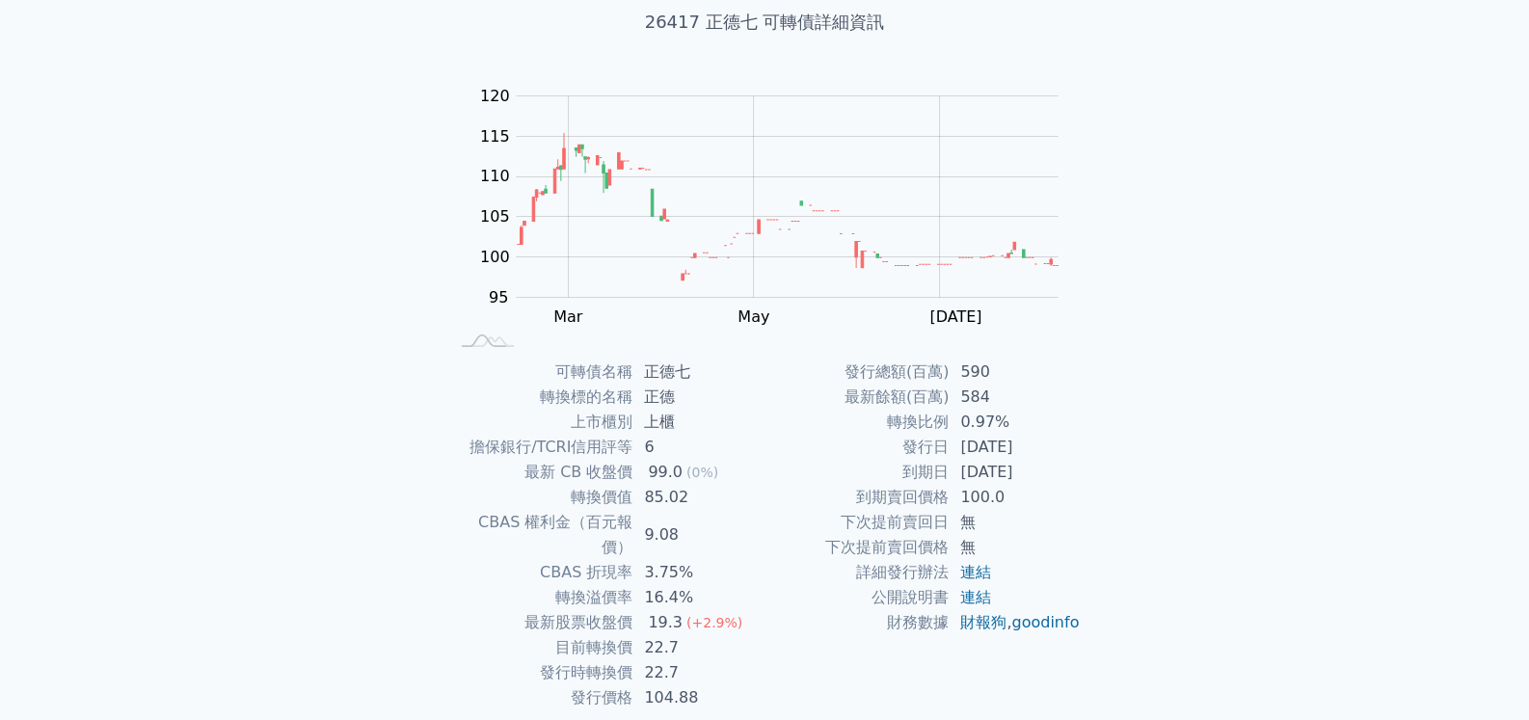
scroll to position [173, 0]
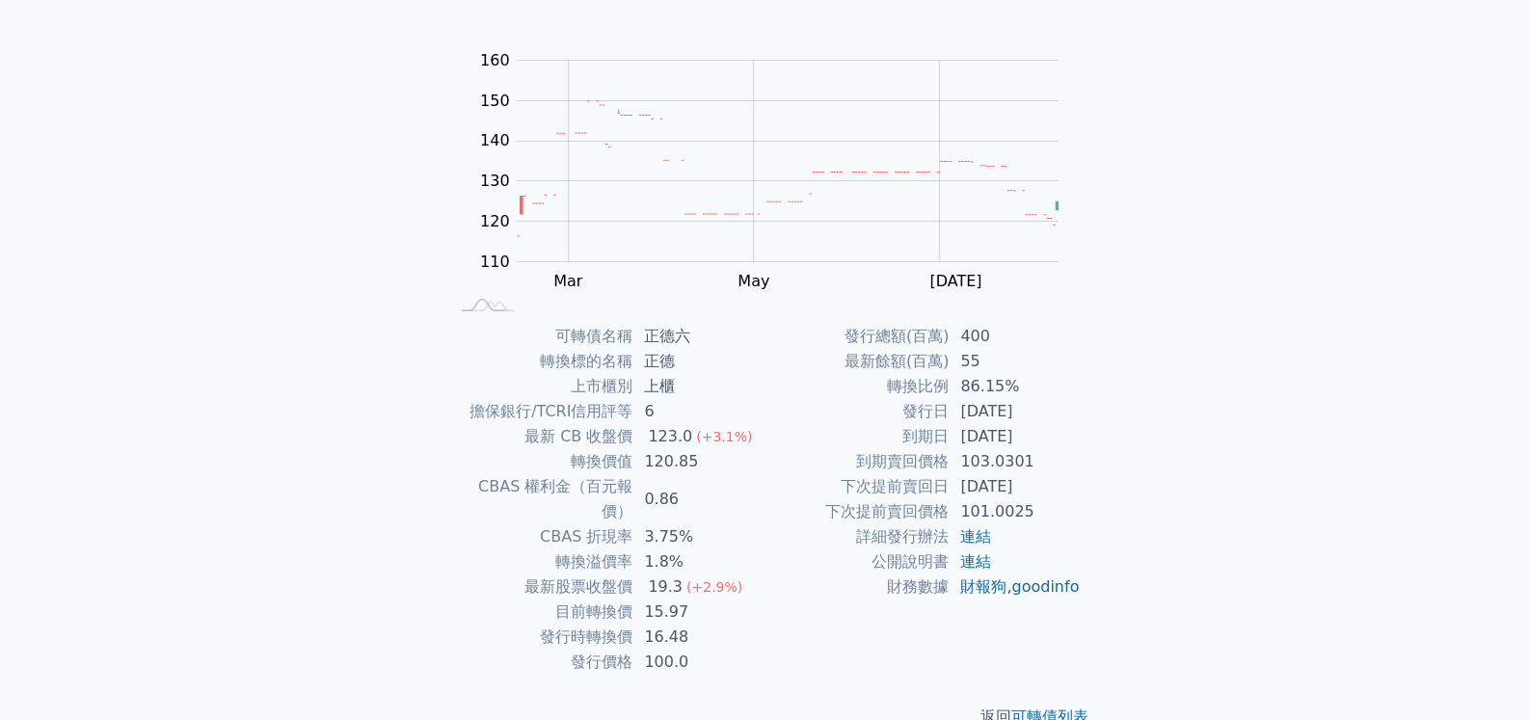
scroll to position [173, 0]
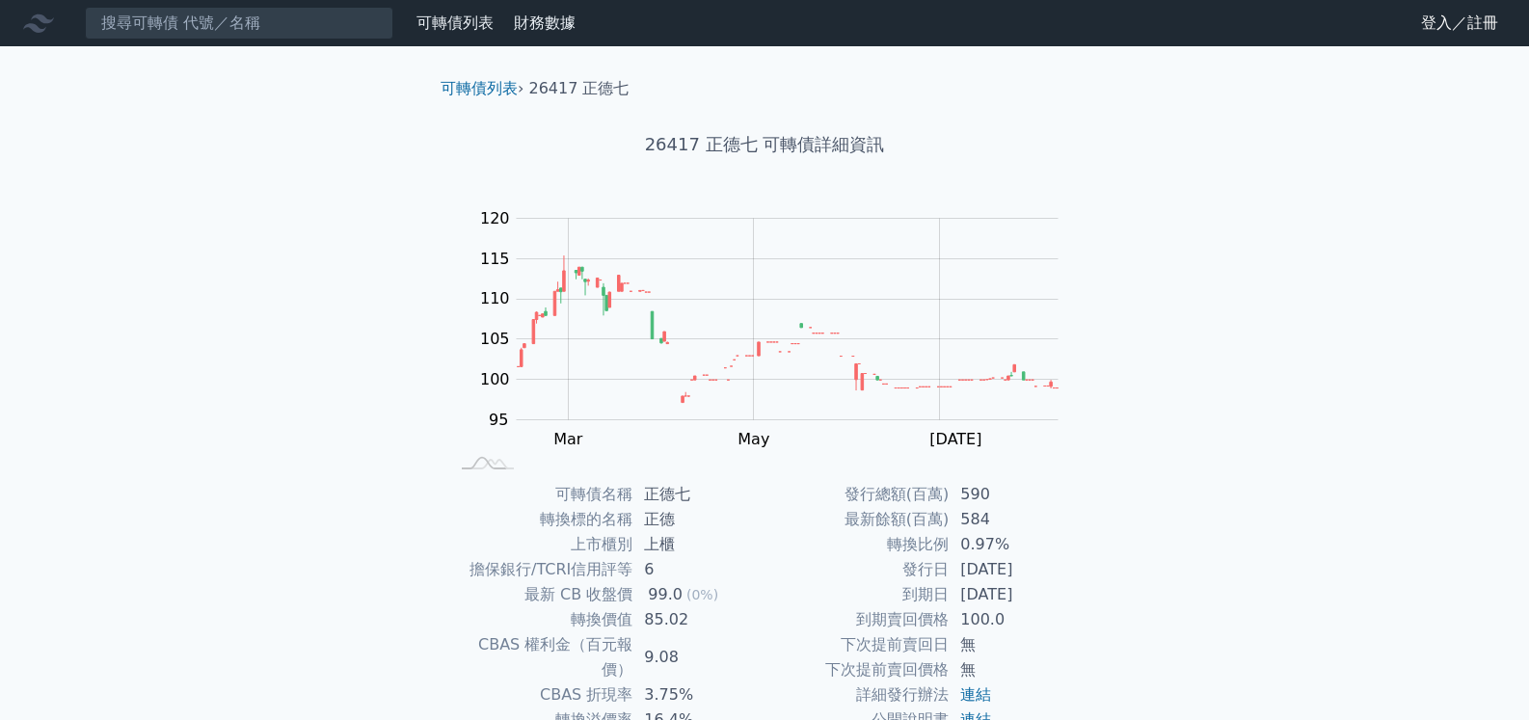
scroll to position [173, 0]
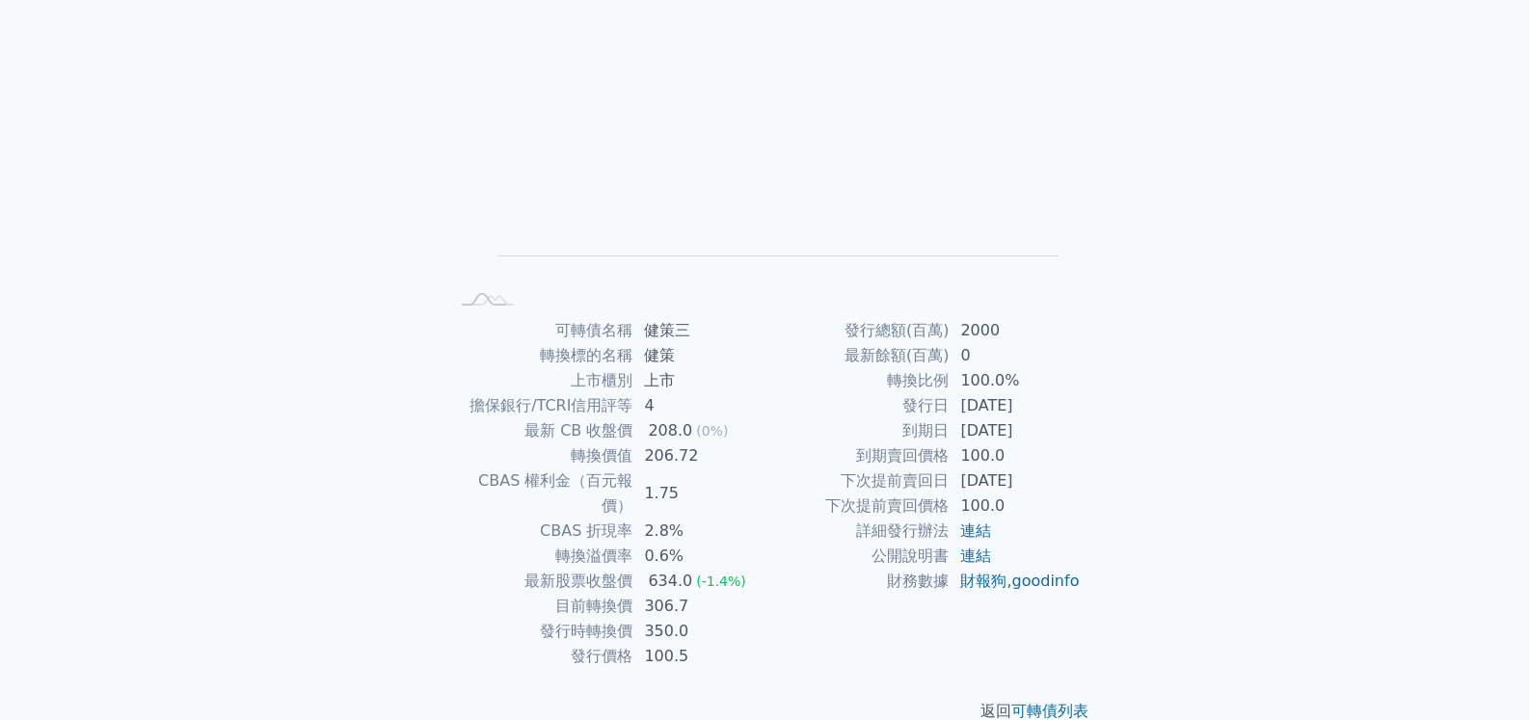
scroll to position [173, 0]
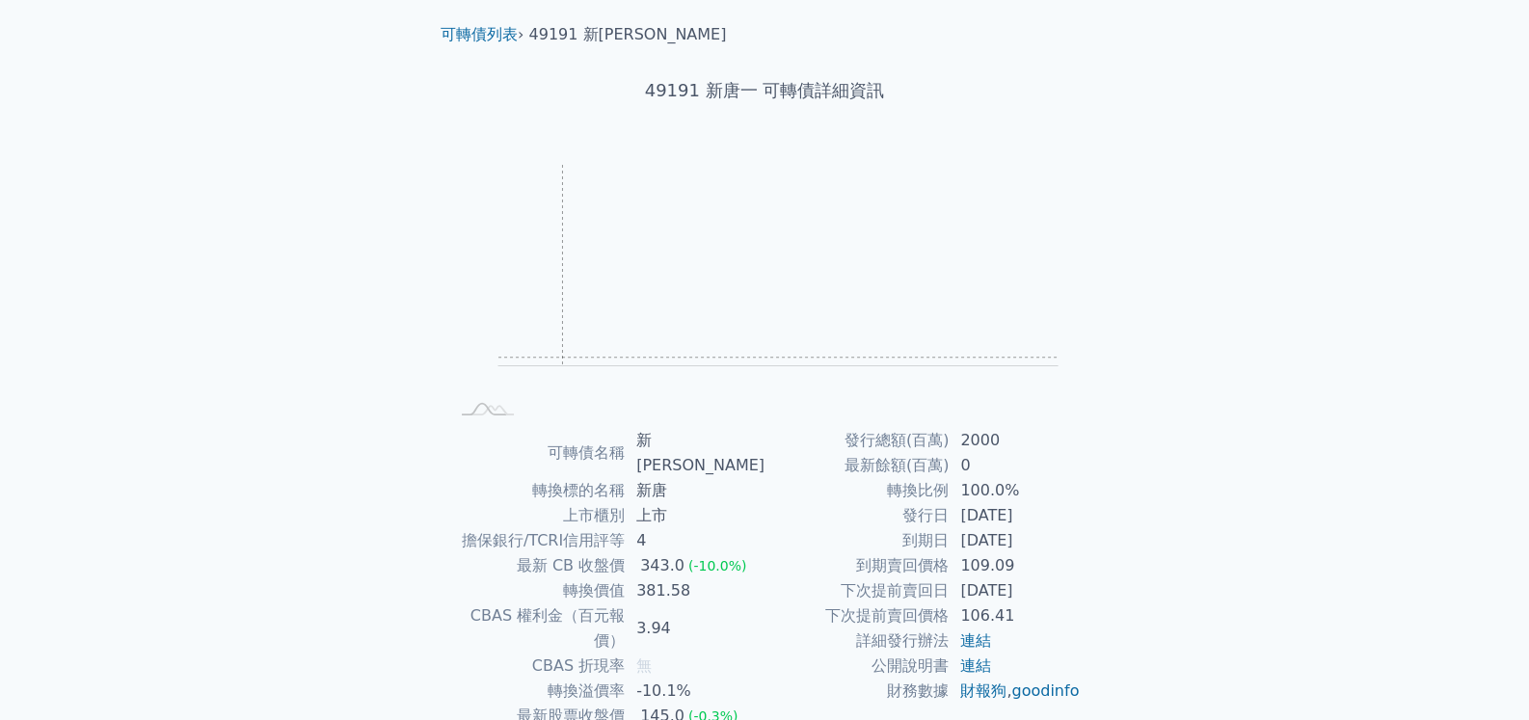
scroll to position [173, 0]
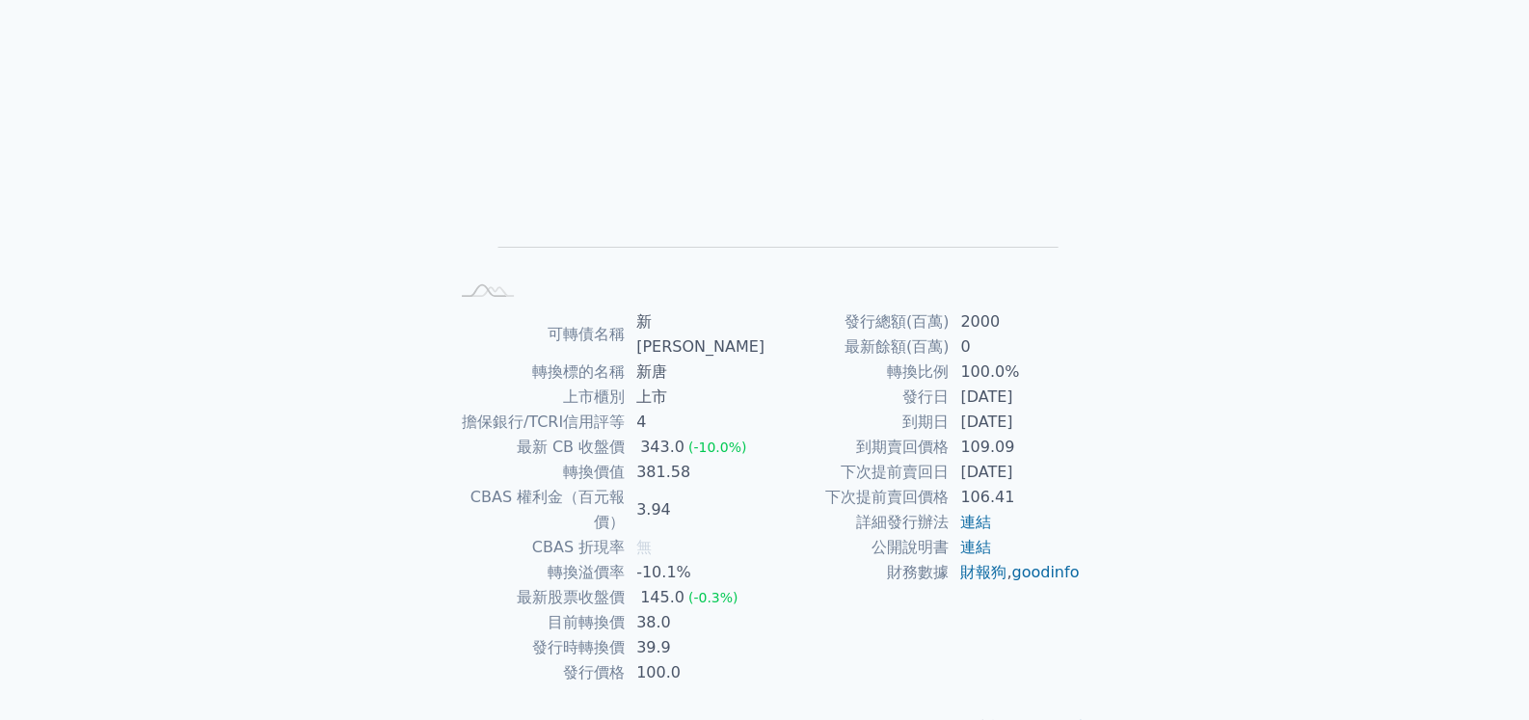
click at [251, 240] on div "可轉債列表 財務數據 可轉債列表 財務數據 登入／註冊 登入／註冊 可轉債列表 › 49191 新[PERSON_NAME] 49191 新唐一 可轉債詳細資…" at bounding box center [764, 298] width 1529 height 943
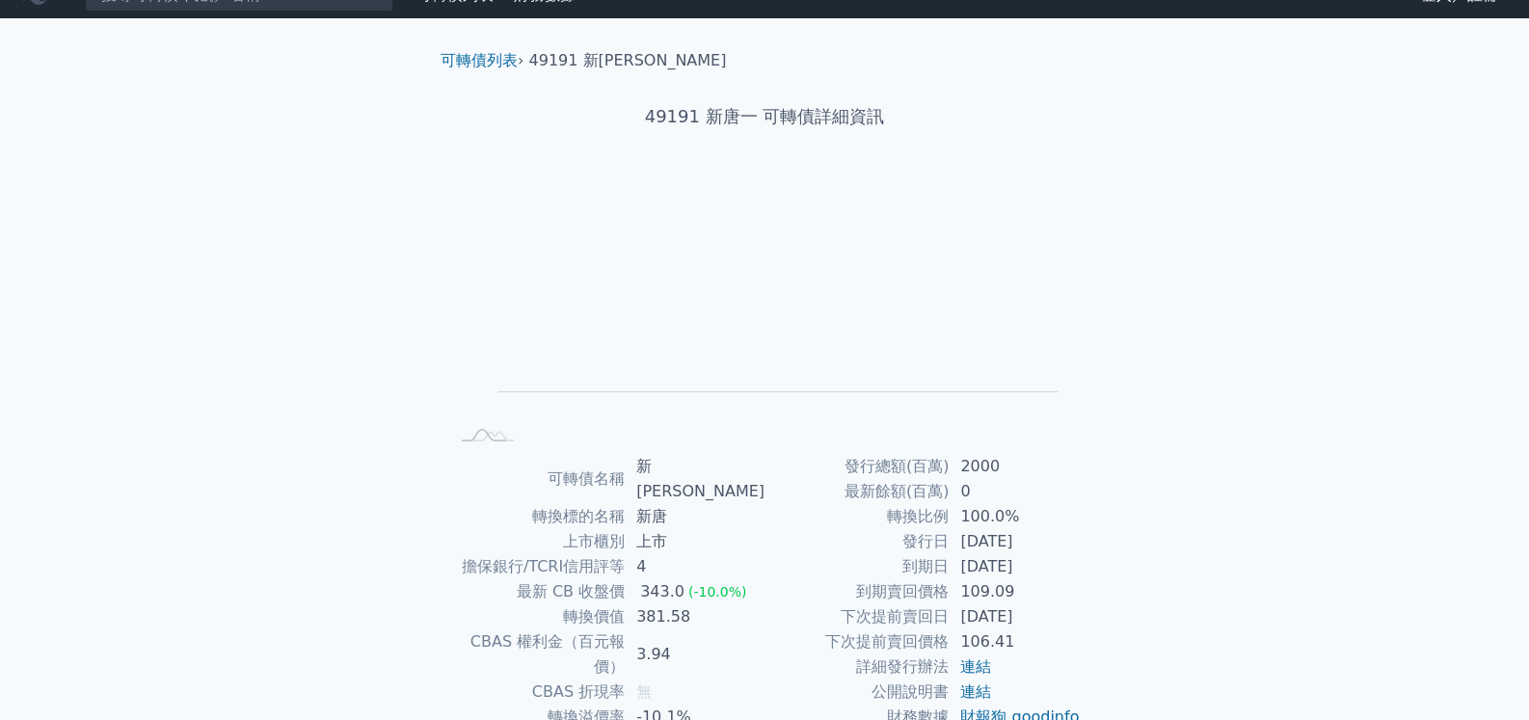
scroll to position [0, 0]
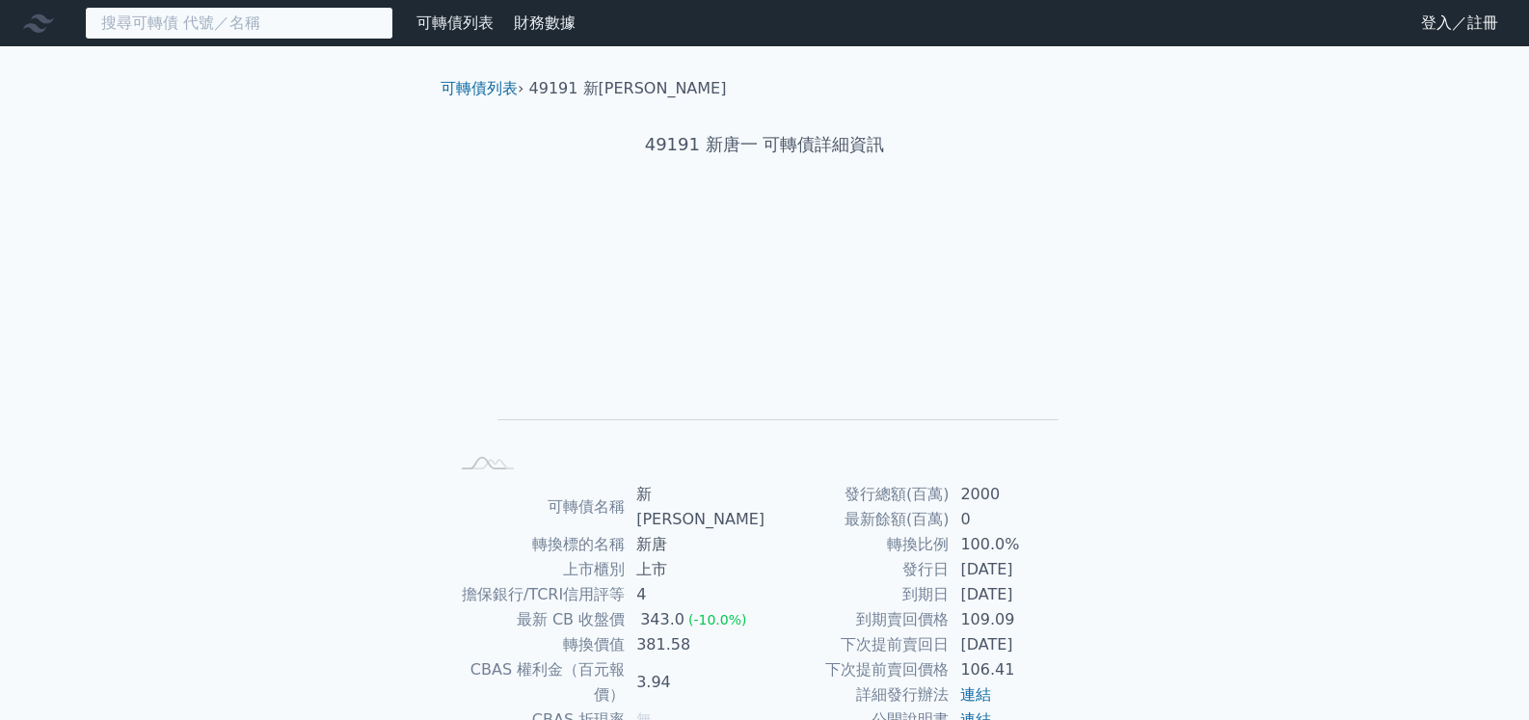
click at [197, 13] on input at bounding box center [239, 23] width 309 height 33
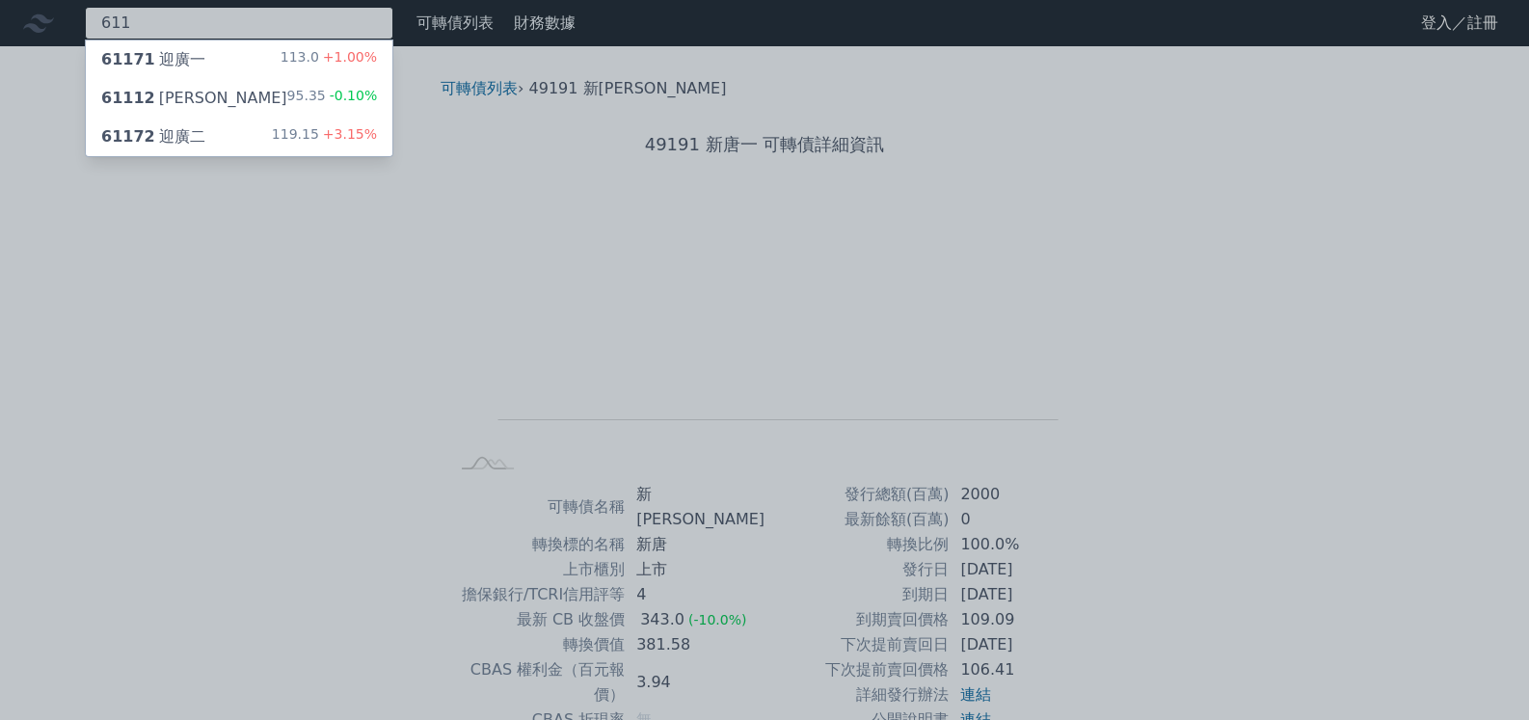
type input "611"
click at [209, 103] on div "61112 大宇資二" at bounding box center [194, 98] width 186 height 23
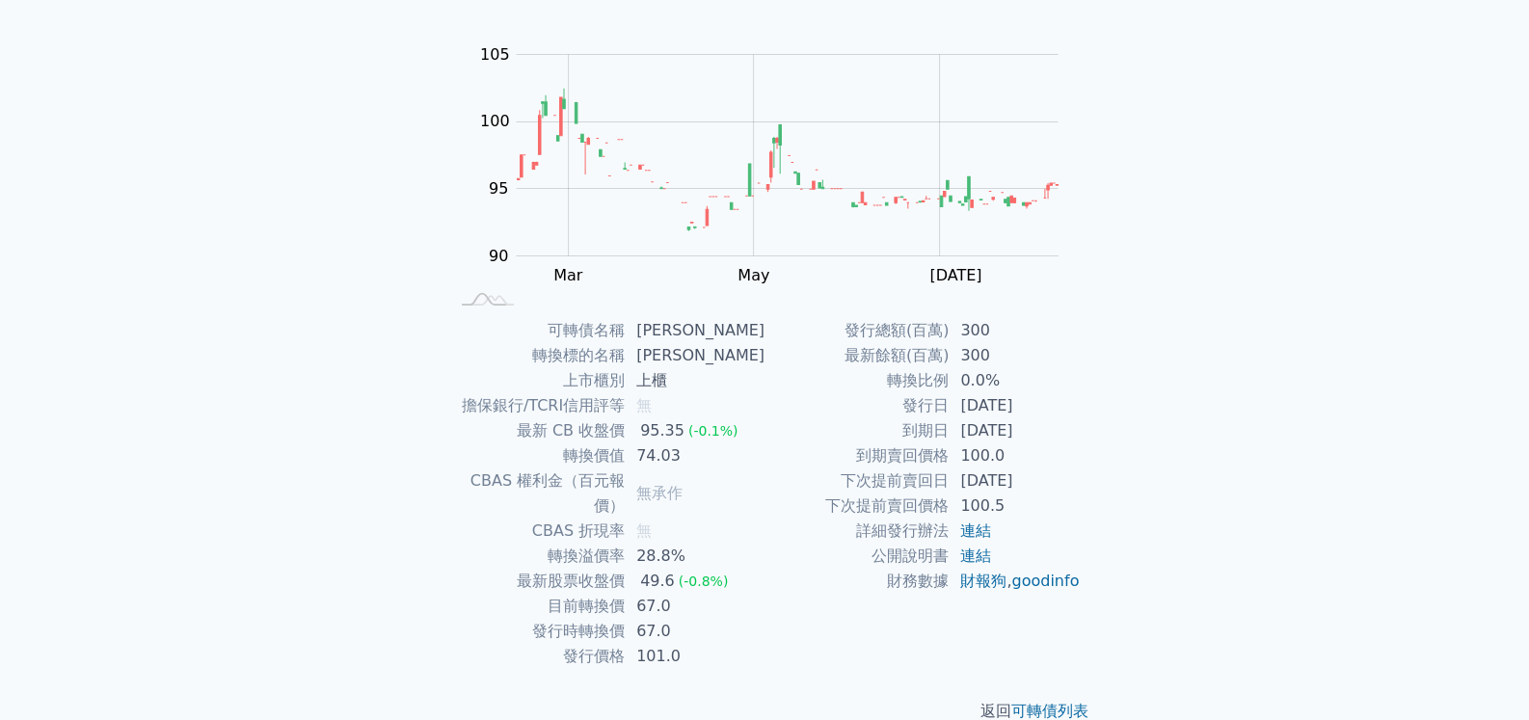
scroll to position [173, 0]
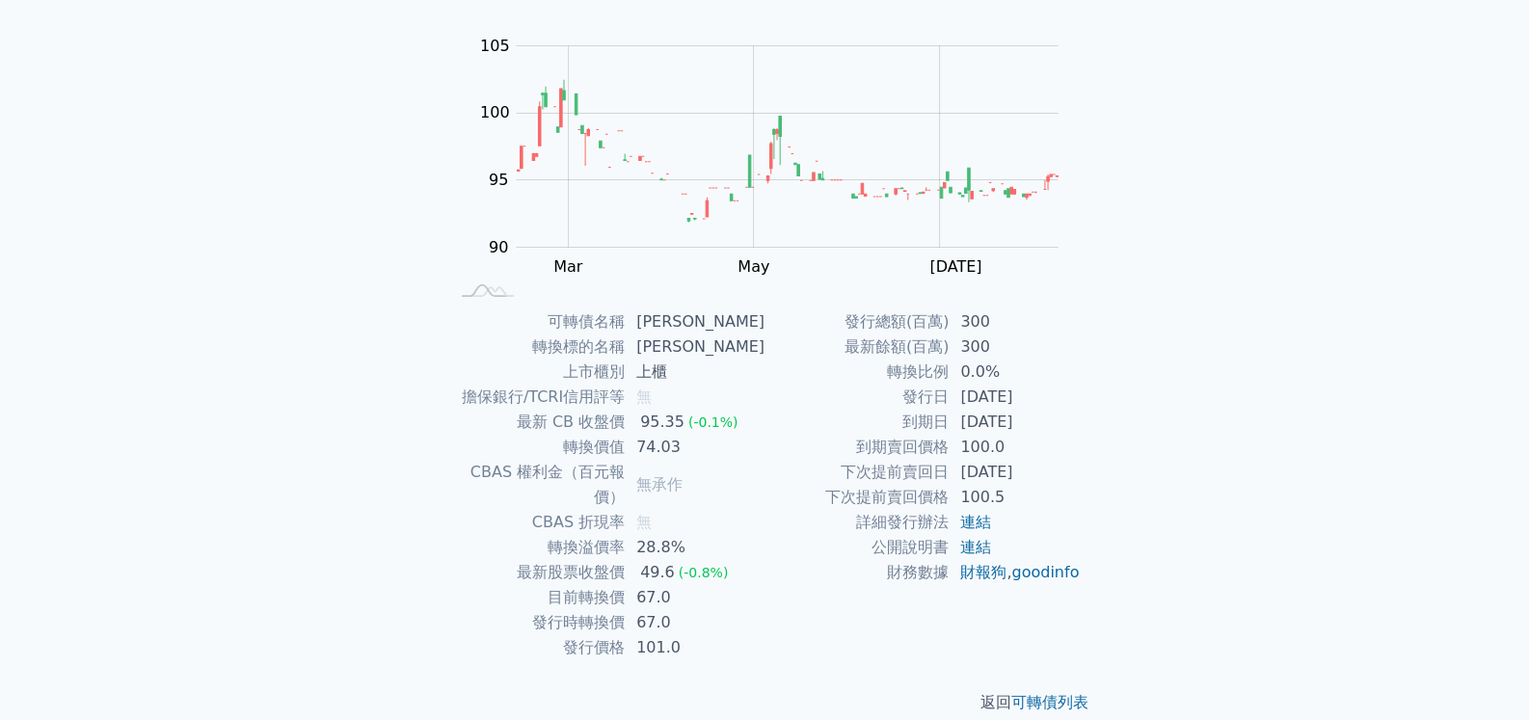
click at [237, 393] on div "可轉債列表 財務數據 可轉債列表 財務數據 登入／註冊 登入／註冊 可轉債列表 › 61112 大宇資二 61112 大宇資二 可轉債詳細資訊 Zoom Ou…" at bounding box center [764, 286] width 1529 height 918
click at [237, 391] on div "可轉債列表 財務數據 可轉債列表 財務數據 登入／註冊 登入／註冊 可轉債列表 › 61112 大宇資二 61112 大宇資二 可轉債詳細資訊 Zoom Ou…" at bounding box center [764, 286] width 1529 height 918
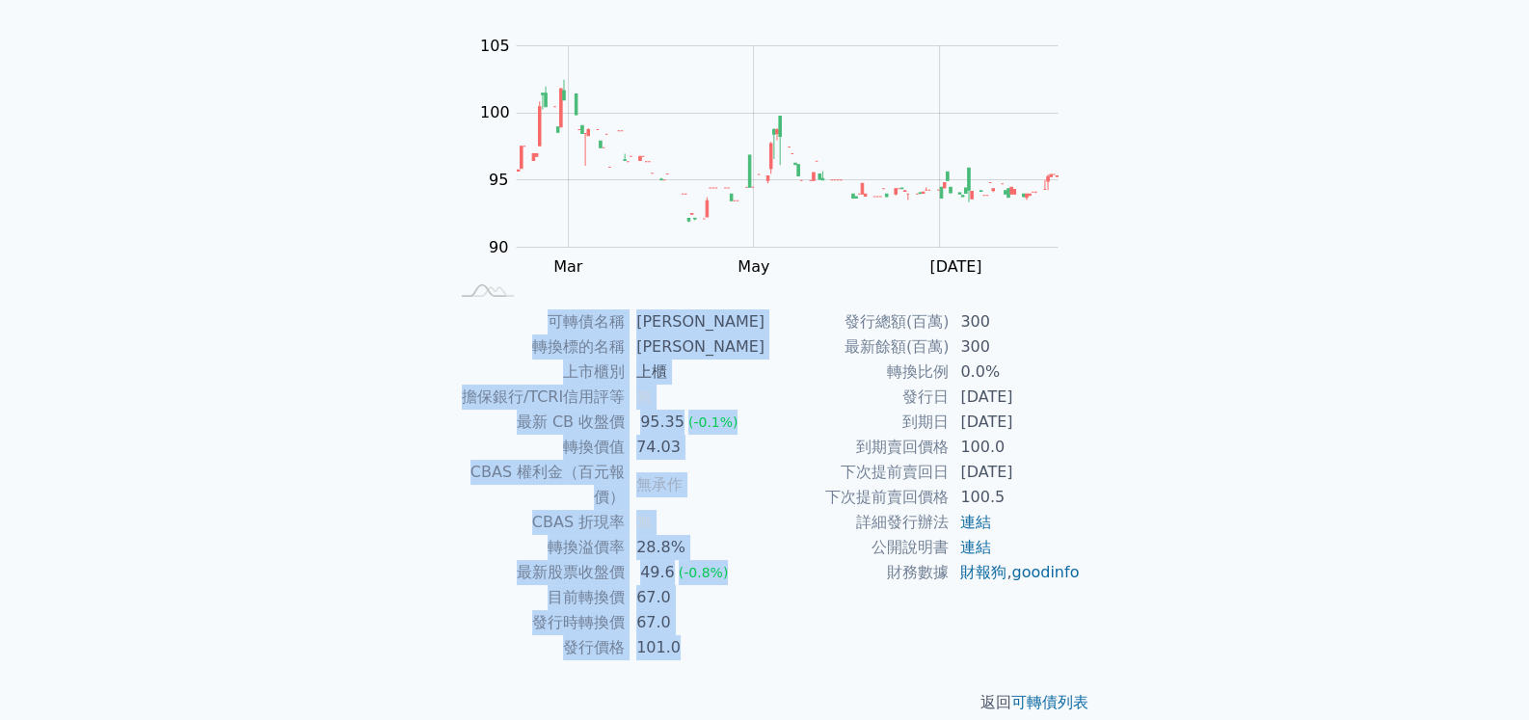
click at [237, 391] on div "可轉債列表 財務數據 可轉債列表 財務數據 登入／註冊 登入／註冊 可轉債列表 › 61112 大宇資二 61112 大宇資二 可轉債詳細資訊 Zoom Ou…" at bounding box center [764, 286] width 1529 height 918
click at [433, 445] on div "可轉債名稱 大宇資二 轉換標的名稱 大宇資 上市櫃別 上櫃 擔保銀行/TCRI信用評等 無 最新 CB 收盤價 95.35 (-0.1%) 轉換價值 74.0…" at bounding box center [764, 485] width 679 height 351
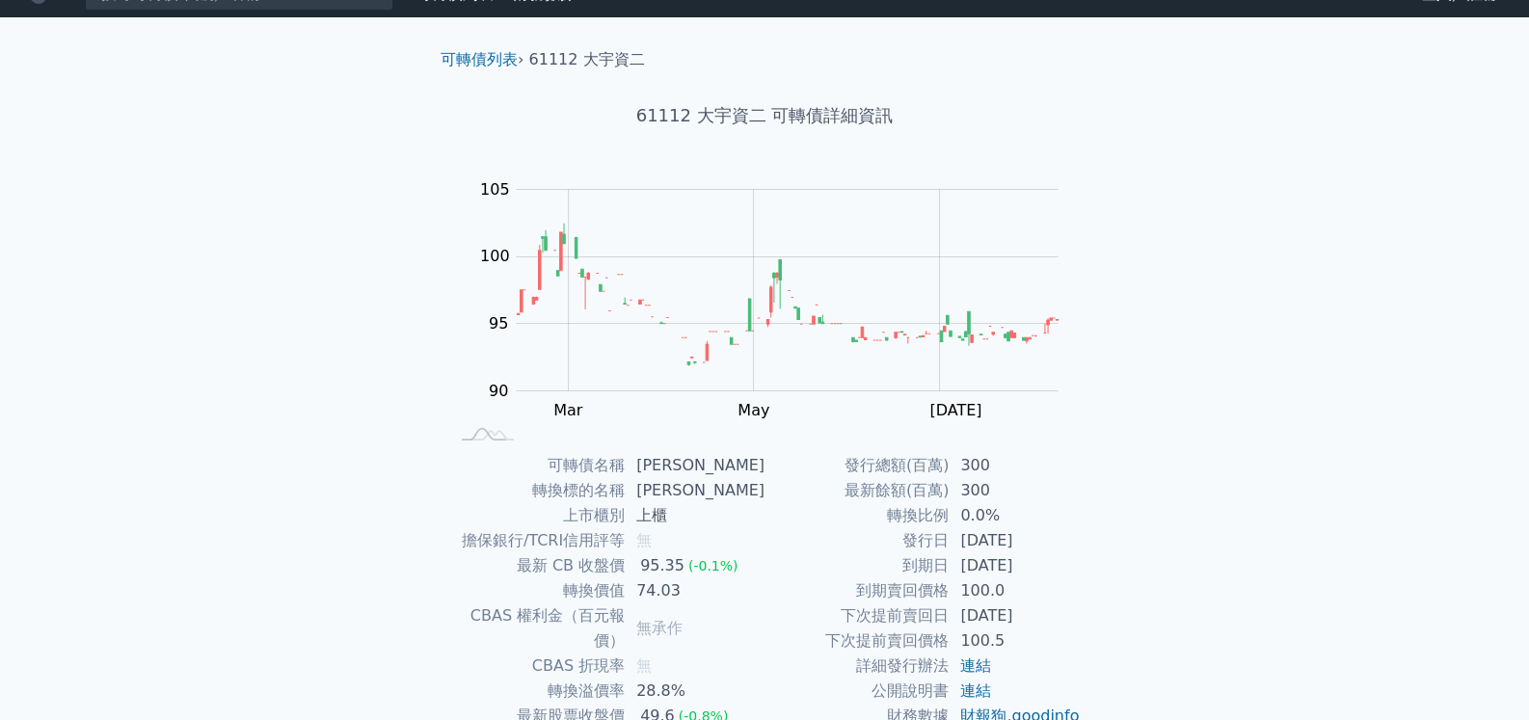
scroll to position [0, 0]
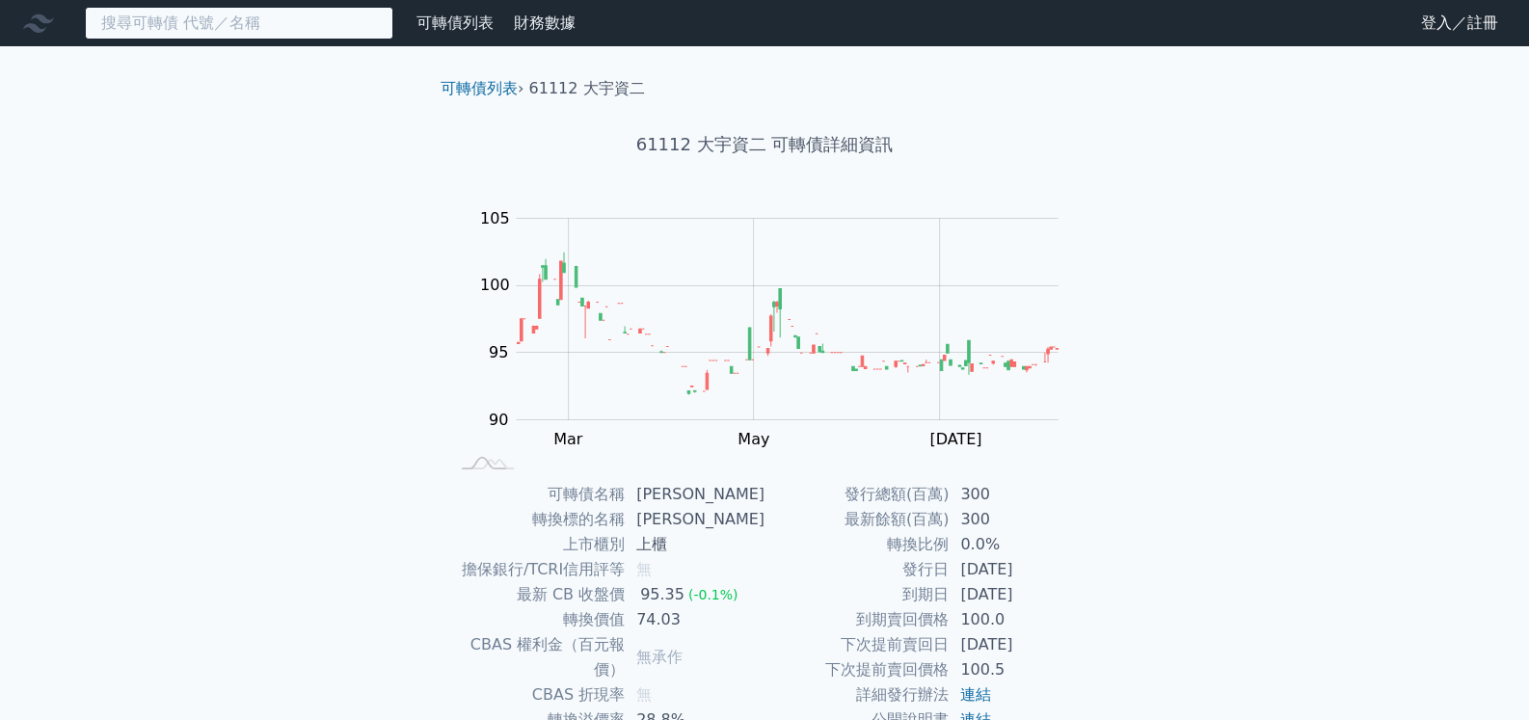
click at [162, 25] on input at bounding box center [239, 23] width 309 height 33
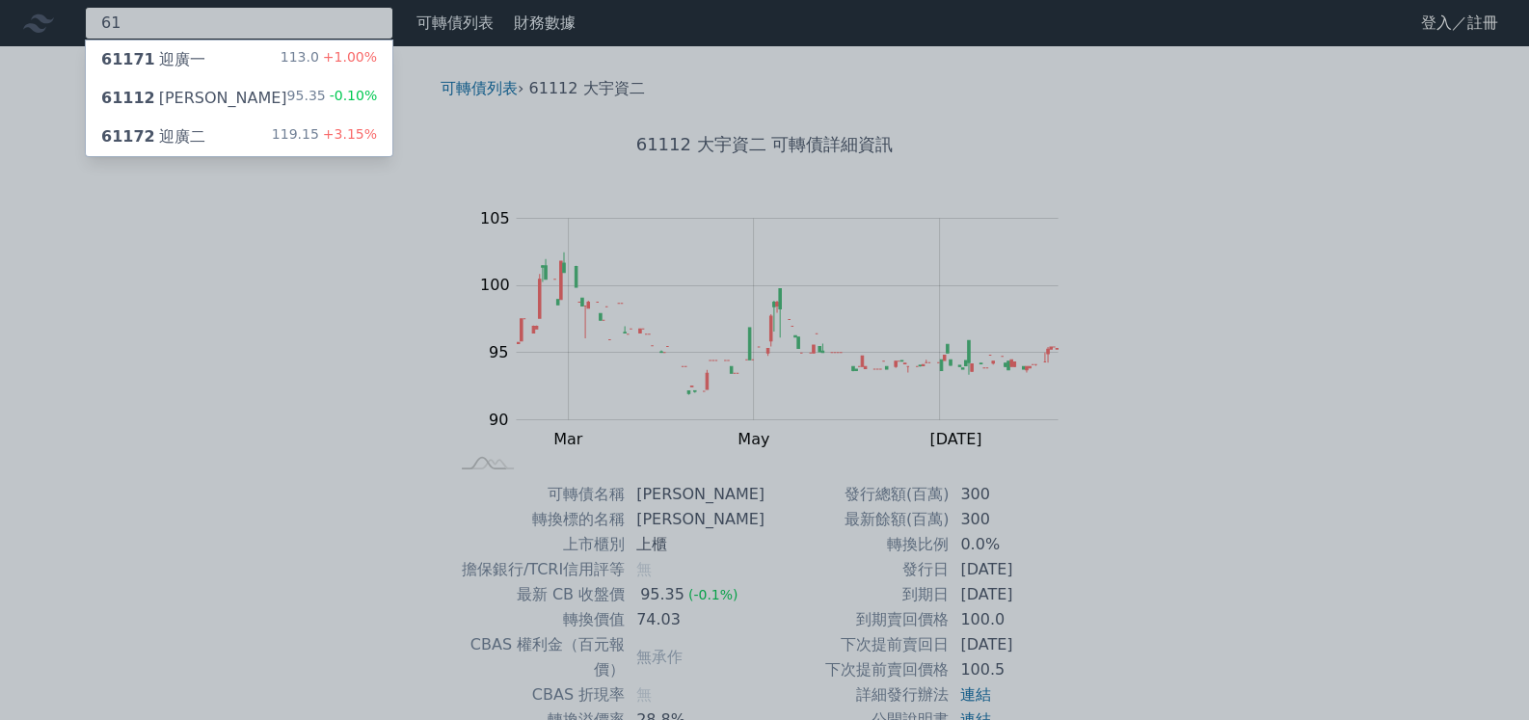
type input "6"
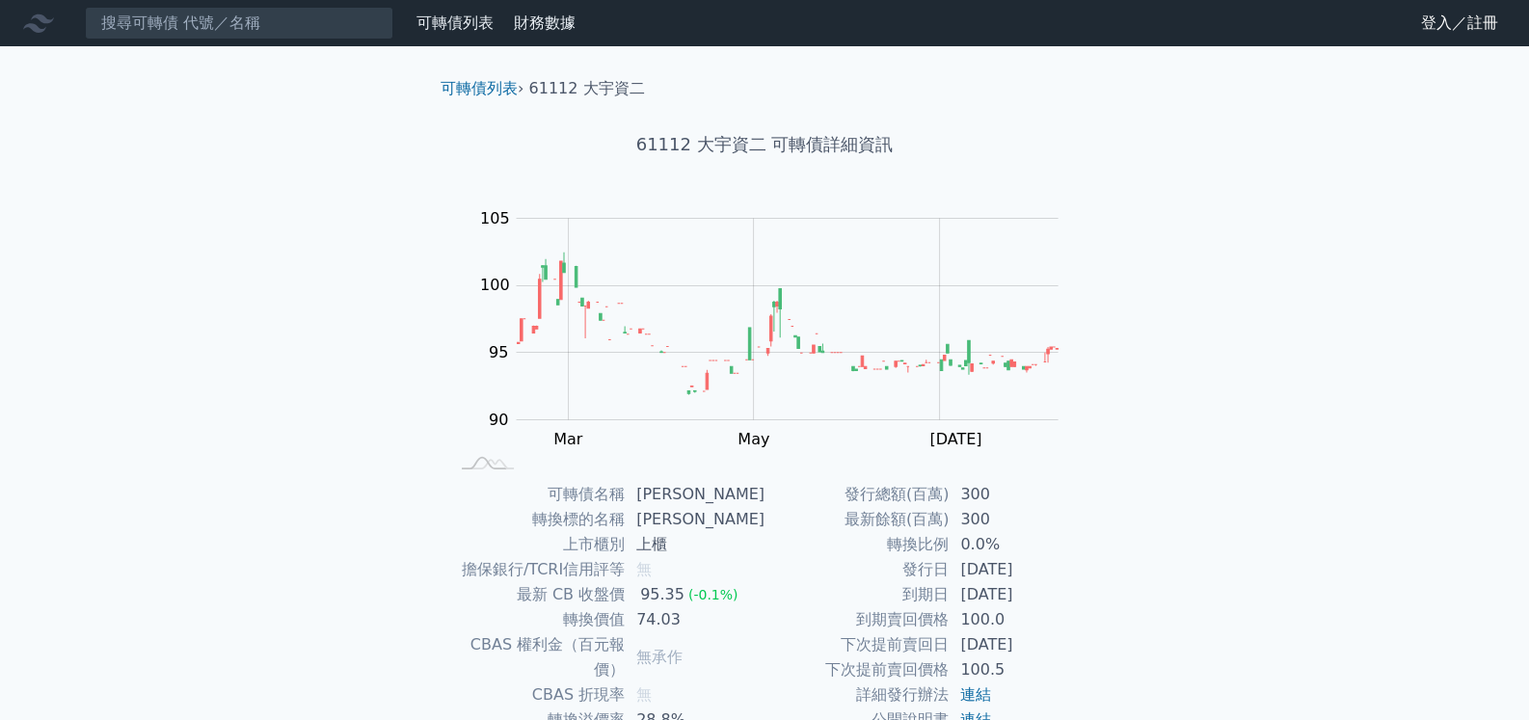
click at [283, 354] on div "可轉債列表 財務數據 可轉債列表 財務數據 登入／註冊 登入／註冊 可轉債列表 › 61112 大宇資二 61112 大宇資二 可轉債詳細資訊 Zoom Ou…" at bounding box center [764, 459] width 1529 height 918
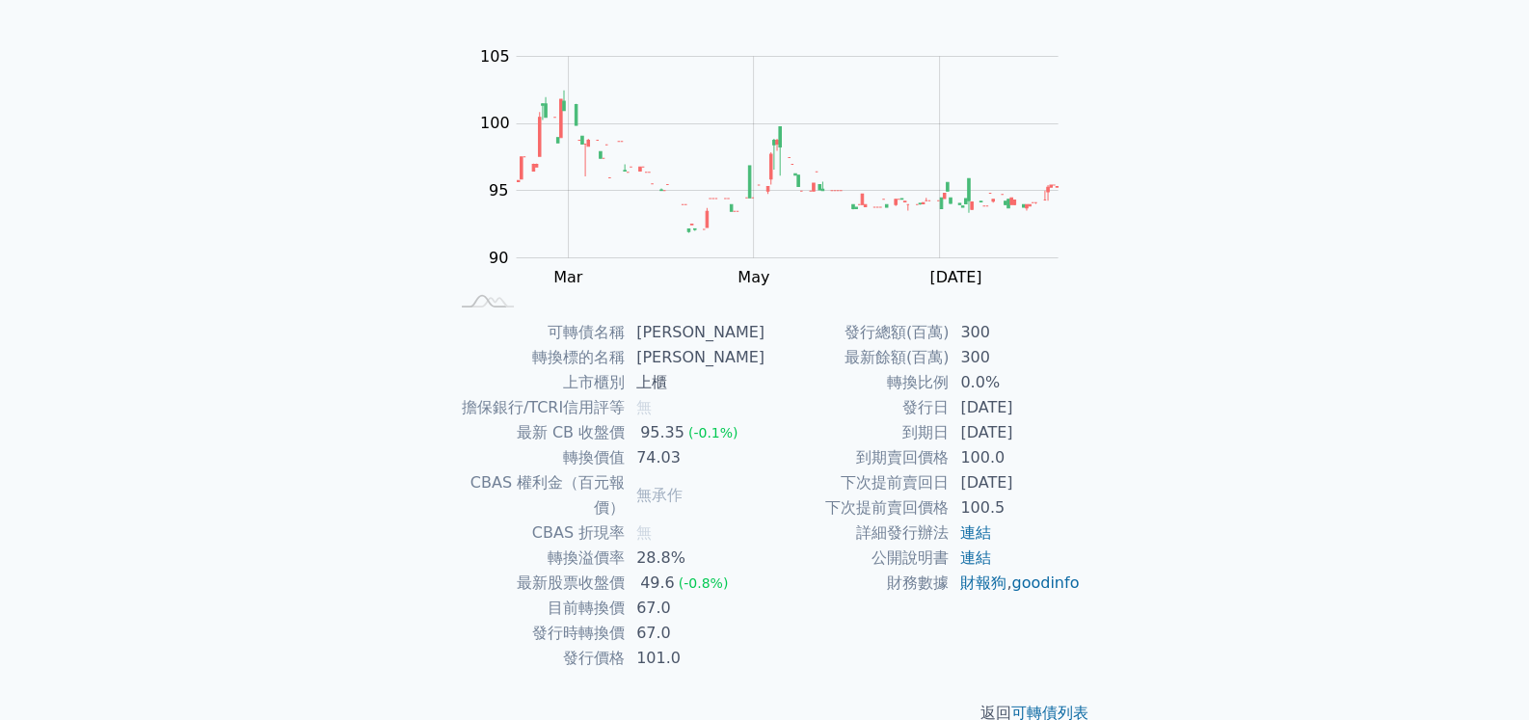
scroll to position [173, 0]
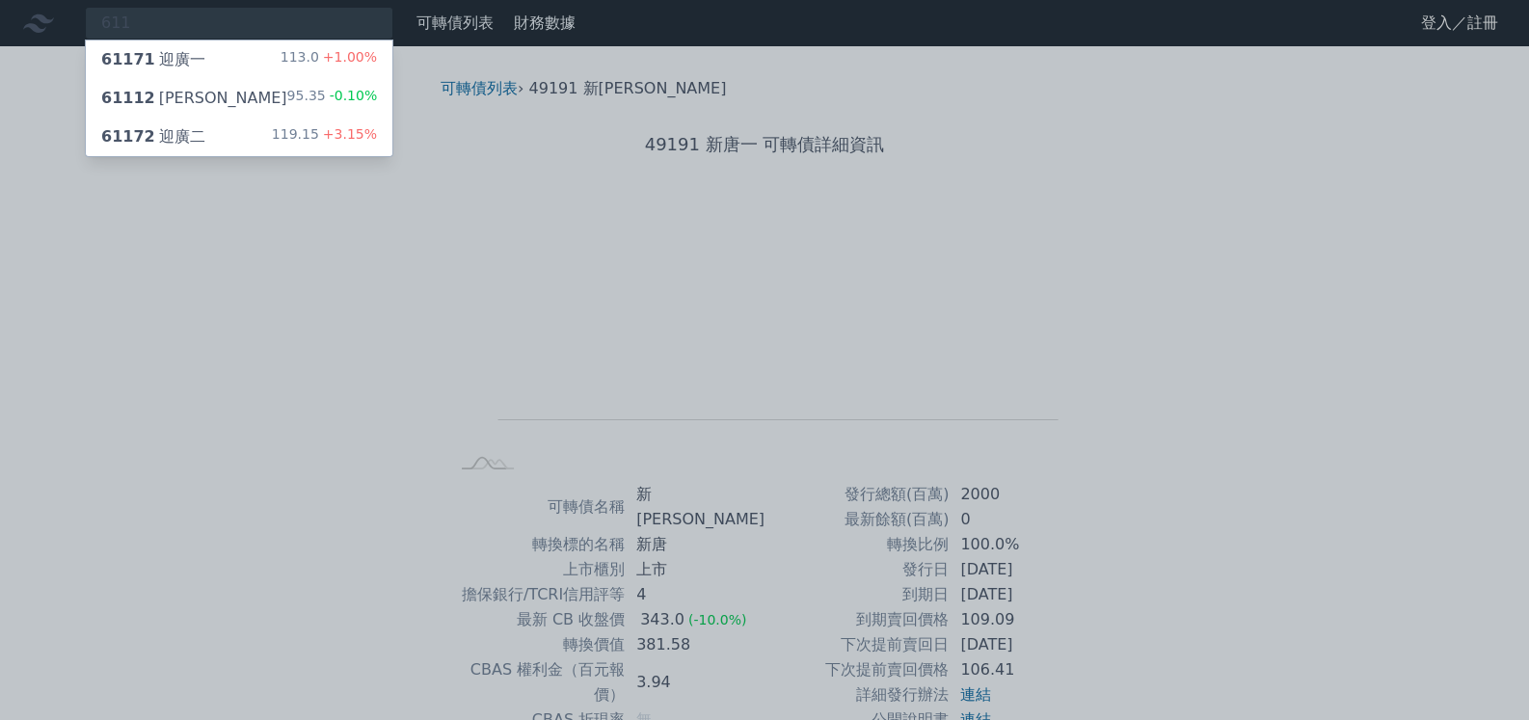
click at [169, 121] on div "61172 迎廣二 119.15 +3.15%" at bounding box center [239, 137] width 307 height 39
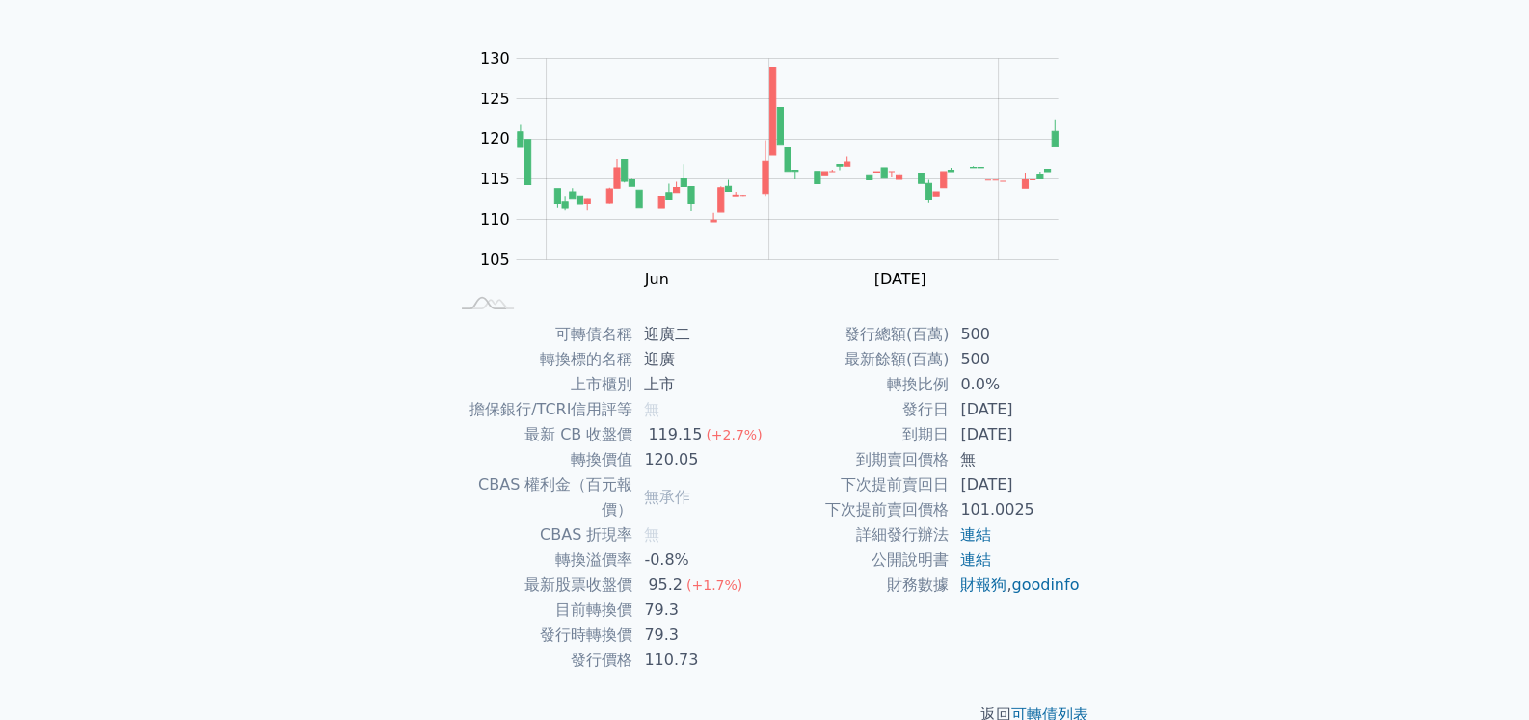
scroll to position [173, 0]
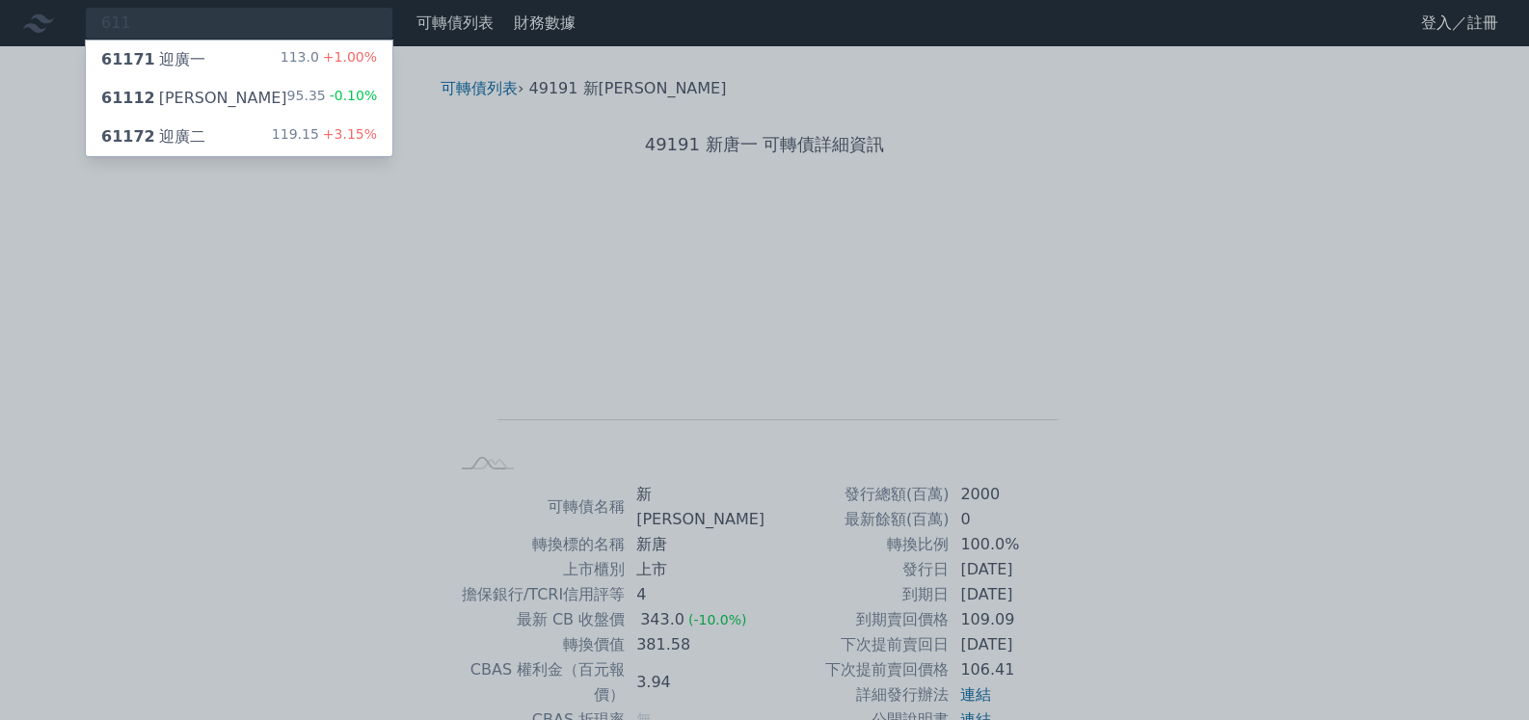
click at [181, 312] on div at bounding box center [764, 360] width 1529 height 720
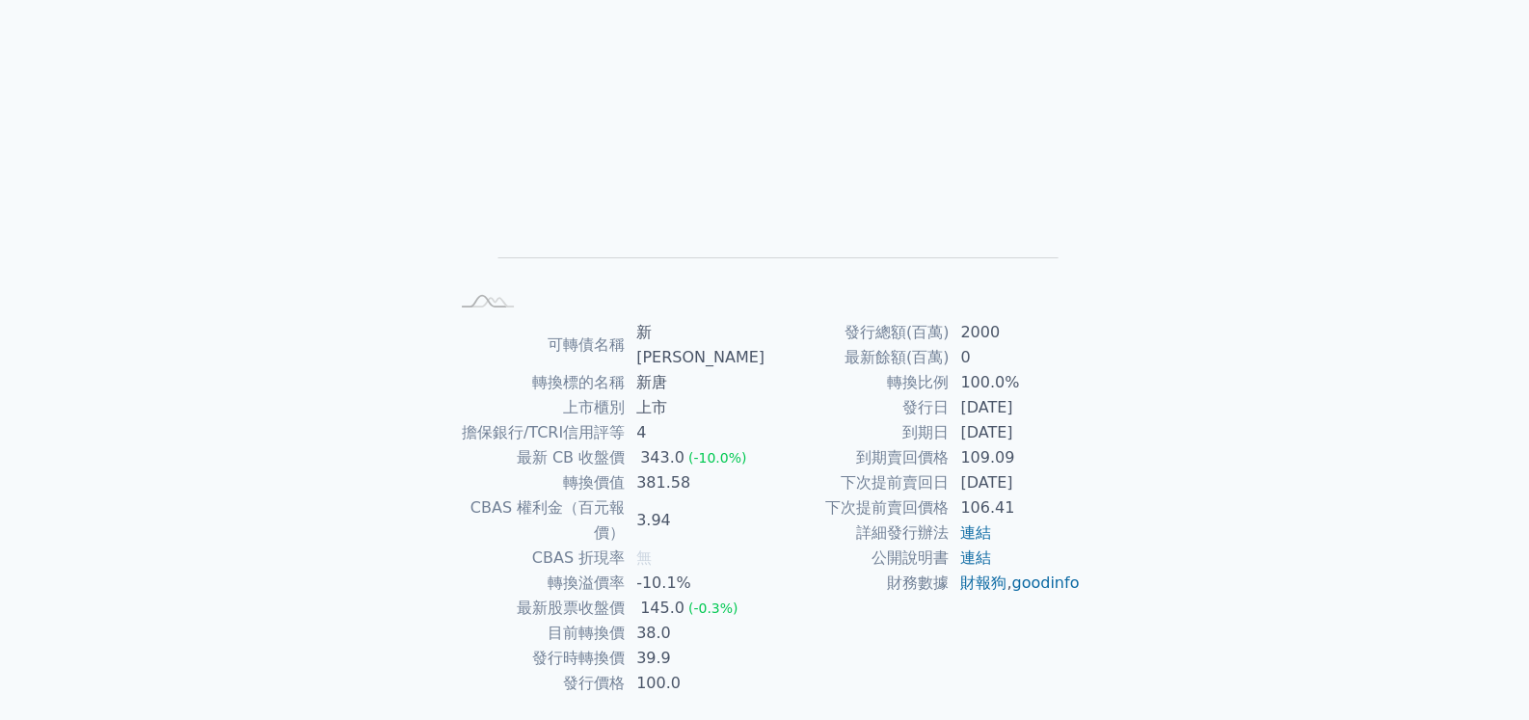
scroll to position [173, 0]
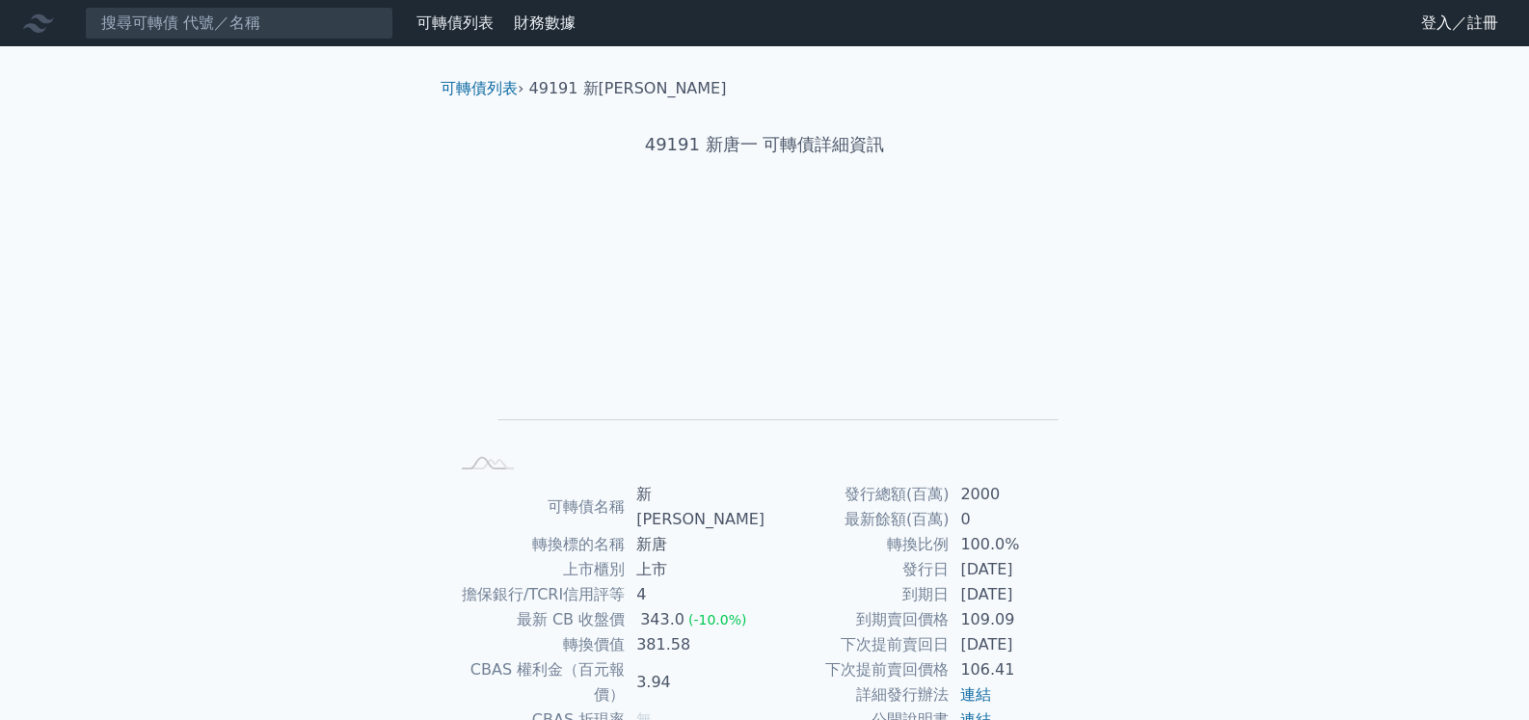
click at [180, 287] on div "可轉債列表 財務數據 可轉債列表 財務數據 登入／註冊 登入／註冊 可轉債列表 › 49191 新[PERSON_NAME] 49191 新唐一 可轉債詳細資…" at bounding box center [764, 471] width 1529 height 943
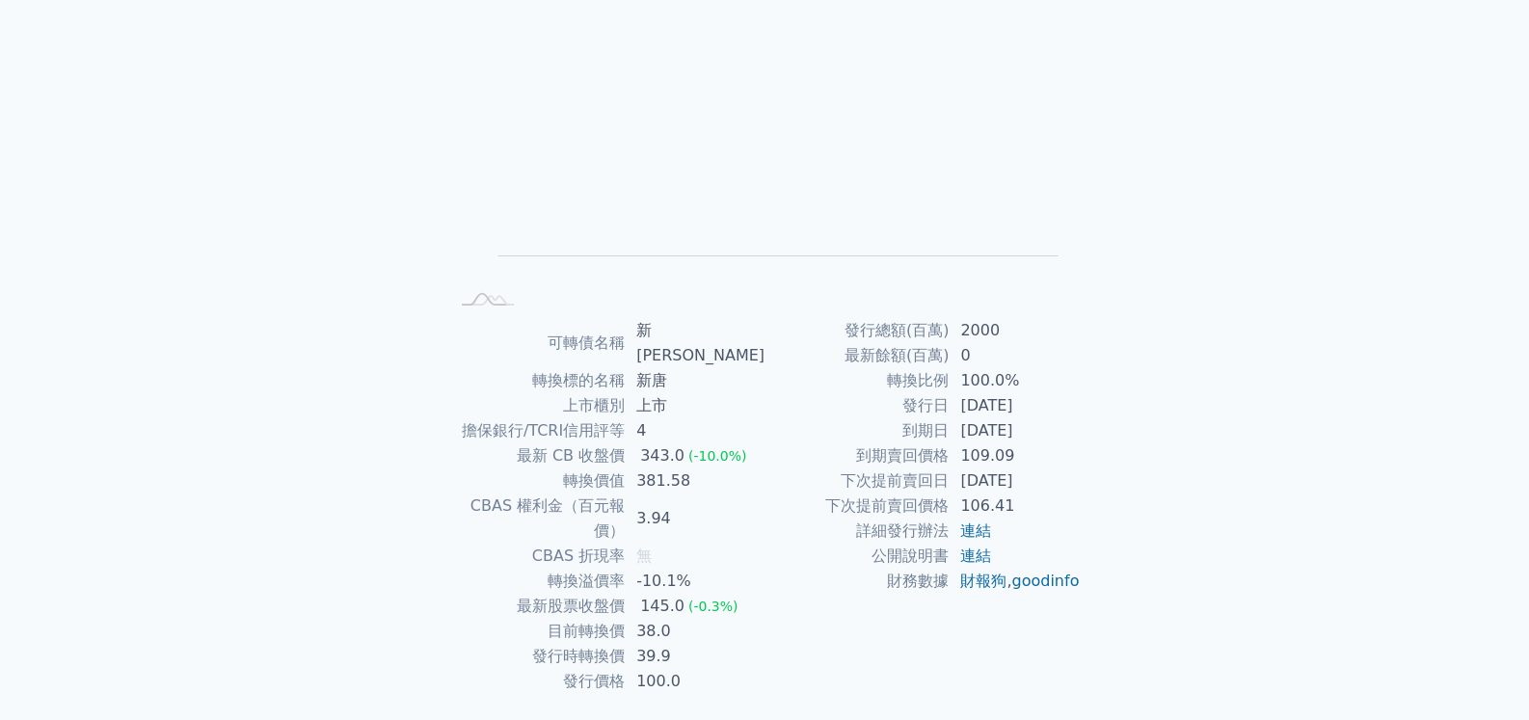
scroll to position [173, 0]
